Goal: Transaction & Acquisition: Purchase product/service

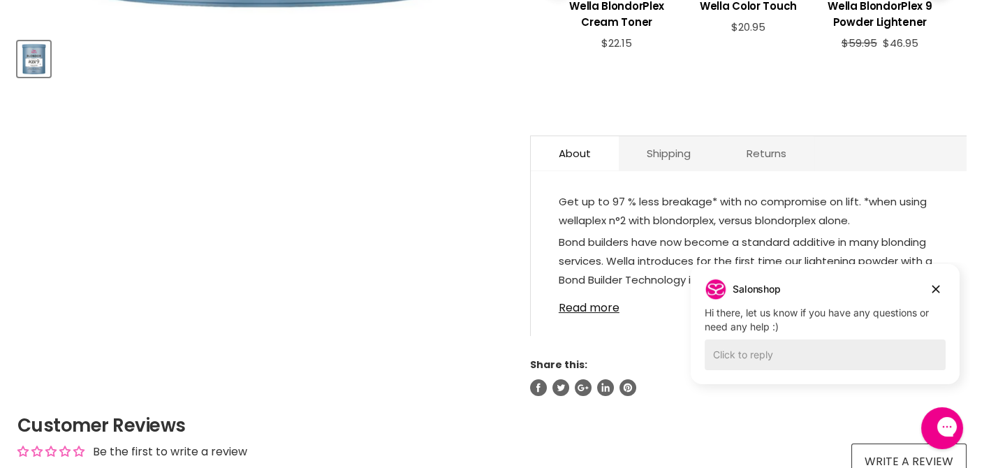
scroll to position [631, 0]
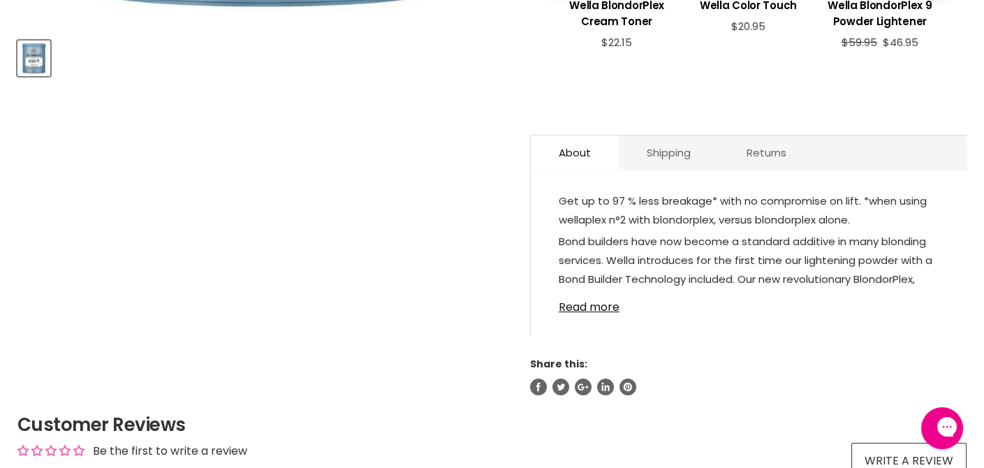
click at [938, 291] on div "Get up to 97 % less breakage* with no compromise on lift. *when using wellaplex…" at bounding box center [749, 259] width 436 height 150
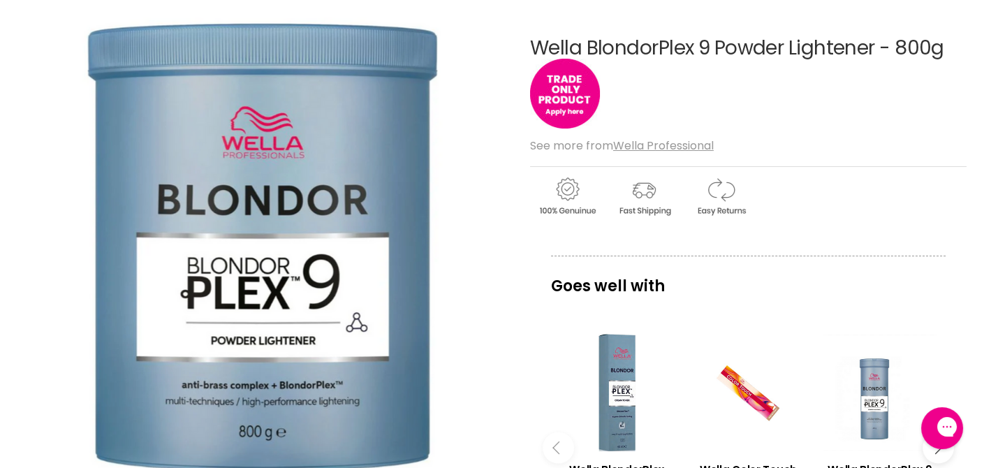
scroll to position [165, 0]
click at [698, 205] on img "Main content" at bounding box center [721, 197] width 74 height 43
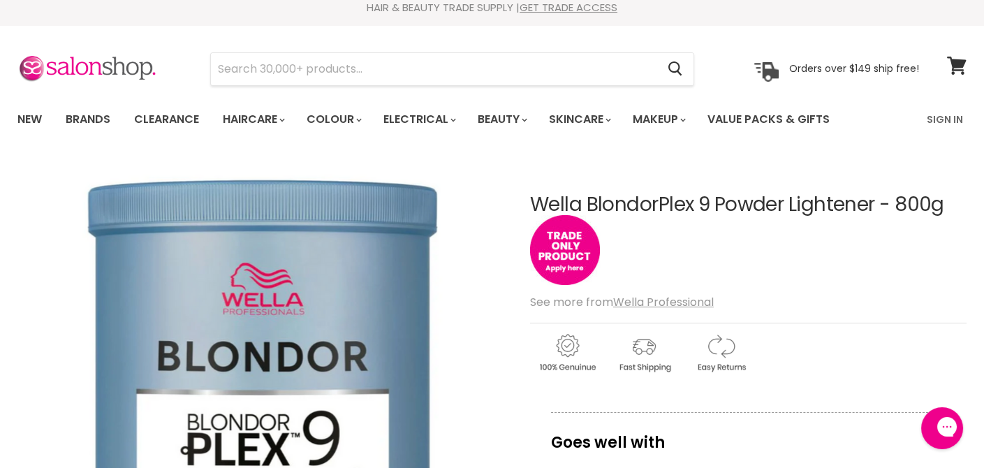
scroll to position [0, 0]
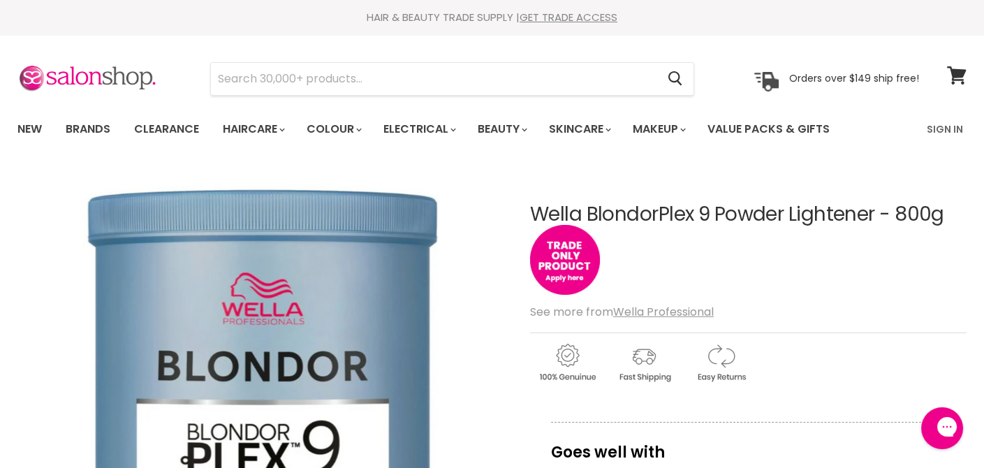
click at [894, 223] on h1 "Wella BlondorPlex 9 Powder Lightener - 800g" at bounding box center [748, 215] width 436 height 22
click at [943, 129] on link "Sign In" at bounding box center [944, 129] width 53 height 29
